Goal: Task Accomplishment & Management: Use online tool/utility

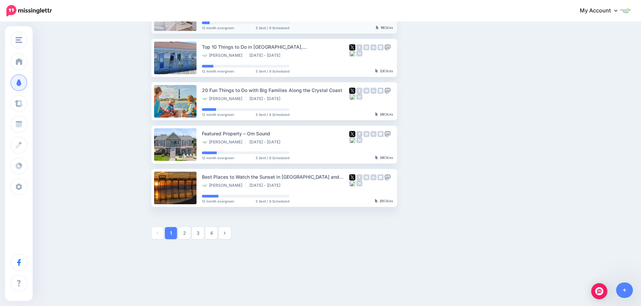
scroll to position [311, 0]
click at [188, 236] on link "2" at bounding box center [184, 233] width 12 height 12
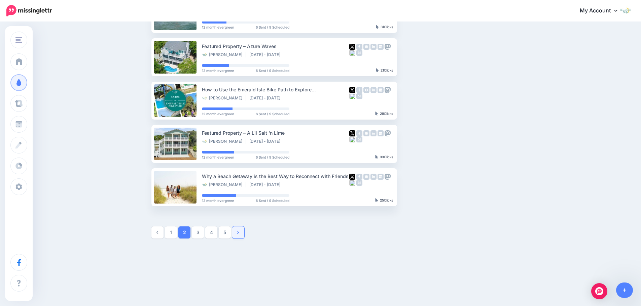
click at [239, 235] on strong at bounding box center [238, 232] width 2 height 5
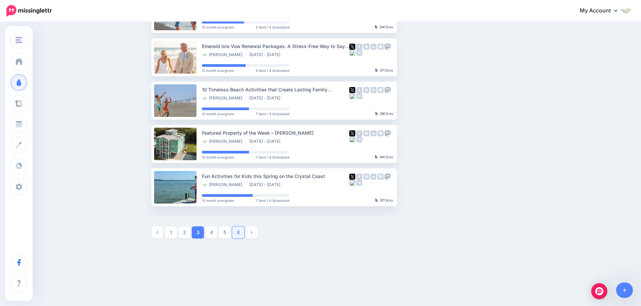
click at [239, 235] on link "6" at bounding box center [238, 233] width 12 height 12
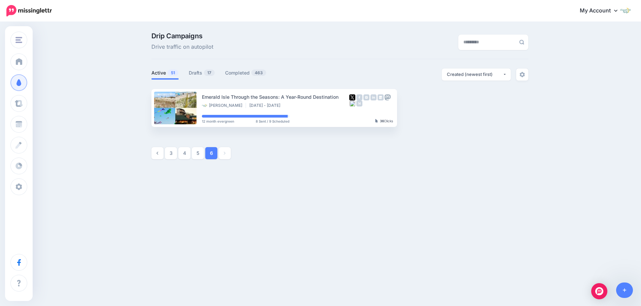
scroll to position [0, 0]
click at [168, 155] on link "3" at bounding box center [173, 153] width 12 height 12
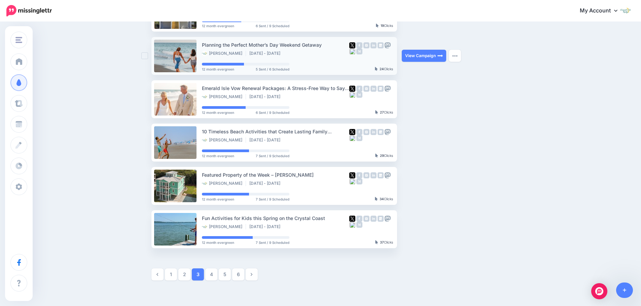
scroll to position [311, 0]
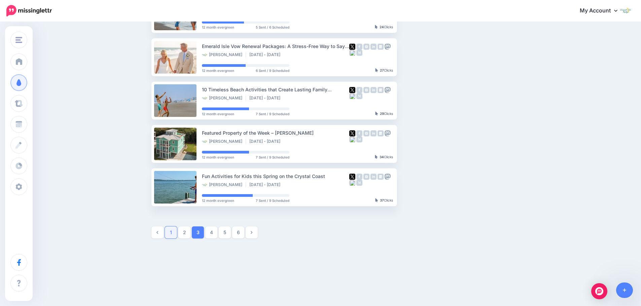
click at [175, 236] on link "1" at bounding box center [171, 233] width 12 height 12
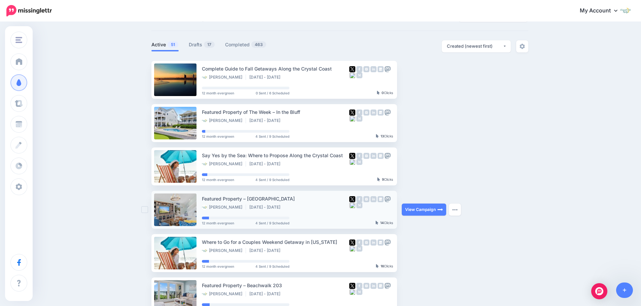
scroll to position [0, 0]
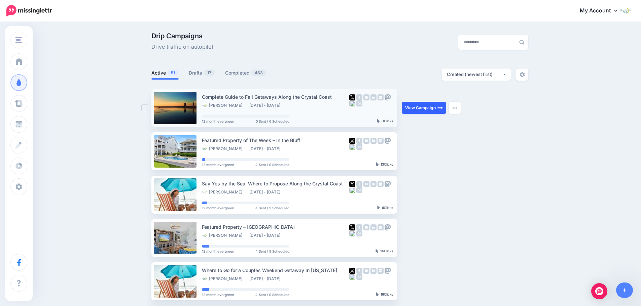
click at [441, 111] on img at bounding box center [439, 107] width 5 height 5
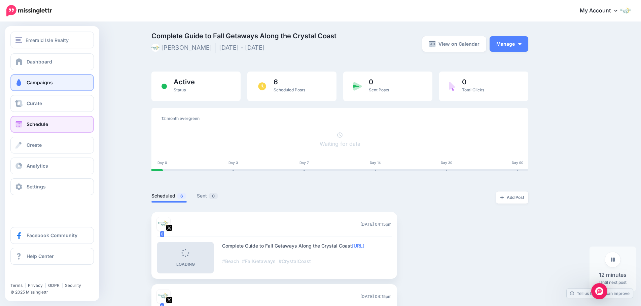
click at [41, 125] on span "Schedule" at bounding box center [38, 124] width 22 height 6
